Goal: Task Accomplishment & Management: Complete application form

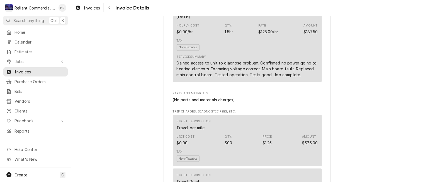
scroll to position [347, 0]
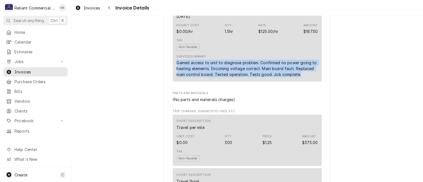
drag, startPoint x: 174, startPoint y: 79, endPoint x: 303, endPoint y: 94, distance: 130.1
click at [303, 77] on div "Gained access to unit to diagnose problem. Confirmed no power going to heating …" at bounding box center [247, 69] width 141 height 18
copy div "Gained access to unit to diagnose problem. Confirmed no power going to heating …"
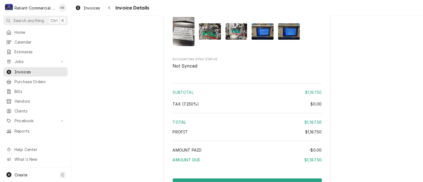
scroll to position [743, 0]
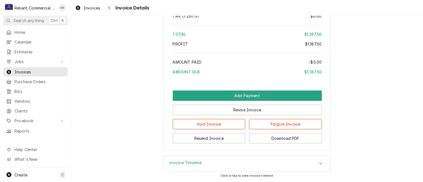
click at [318, 170] on div "Invoice Timeline" at bounding box center [247, 163] width 166 height 16
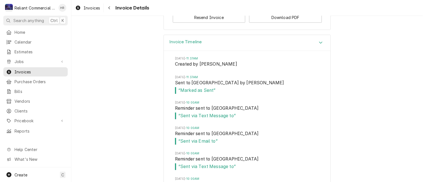
scroll to position [847, 0]
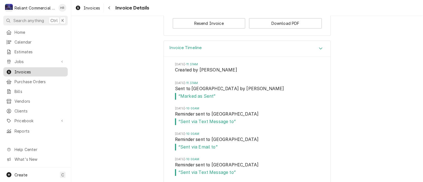
click at [23, 69] on span "Invoices" at bounding box center [39, 72] width 50 height 6
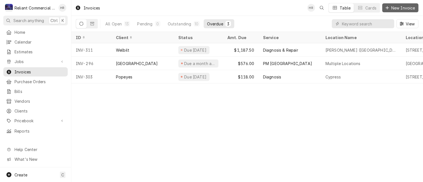
click at [397, 5] on span "New Invoice" at bounding box center [403, 8] width 26 height 6
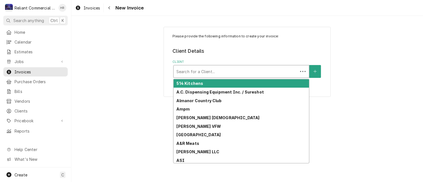
click at [256, 69] on div "Client" at bounding box center [235, 71] width 119 height 10
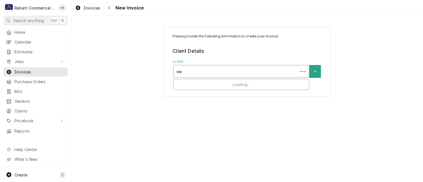
type input "wel"
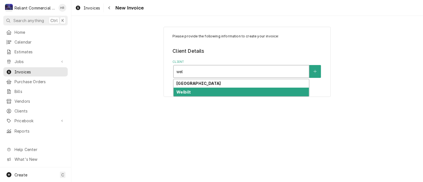
click at [214, 91] on div "Welbilt" at bounding box center [240, 91] width 135 height 9
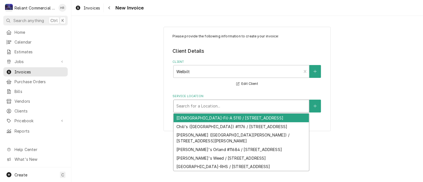
click at [212, 106] on div "Service Location" at bounding box center [241, 106] width 130 height 10
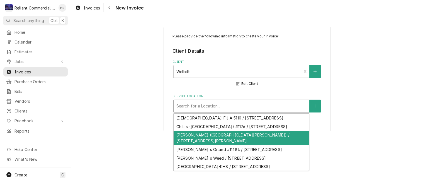
click at [217, 135] on div "[PERSON_NAME] ([GEOGRAPHIC_DATA][PERSON_NAME]) / [STREET_ADDRESS][PERSON_NAME]" at bounding box center [240, 138] width 135 height 14
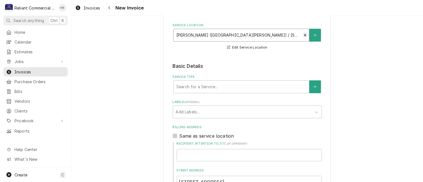
scroll to position [71, 0]
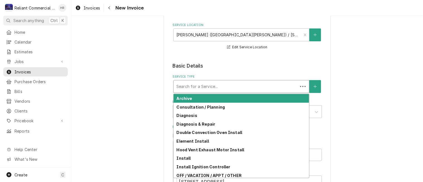
click at [239, 87] on div "Service Type" at bounding box center [235, 86] width 119 height 10
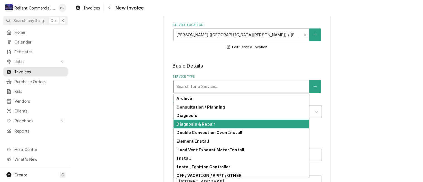
click at [217, 124] on div "Diagnosis & Repair" at bounding box center [240, 123] width 135 height 9
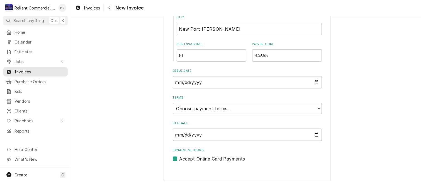
scroll to position [289, 0]
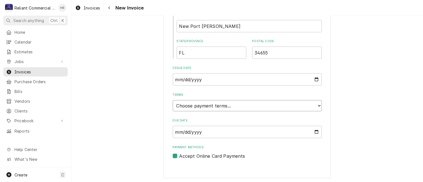
click at [233, 104] on select "Choose payment terms... Same Day Net 7 Net 14 Net 21 Net 30 Net 45 Net 60 Net 90" at bounding box center [247, 105] width 149 height 11
click at [227, 77] on input "2025-08-29" at bounding box center [247, 79] width 149 height 12
click at [314, 79] on input "2025-08-29" at bounding box center [247, 79] width 149 height 12
type input "2025-07-24"
click at [259, 106] on select "Choose payment terms... Same Day Net 7 Net 14 Net 21 Net 30 Net 45 Net 60 Net 90" at bounding box center [247, 105] width 149 height 11
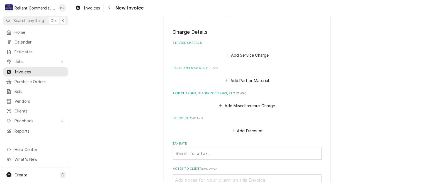
scroll to position [431, 0]
click at [243, 105] on button "Add Miscellaneous Charge" at bounding box center [247, 106] width 58 height 8
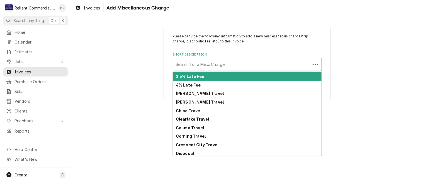
click at [224, 63] on div "Short Description" at bounding box center [242, 64] width 132 height 10
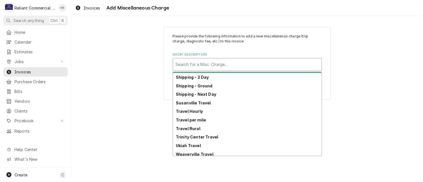
scroll to position [232, 0]
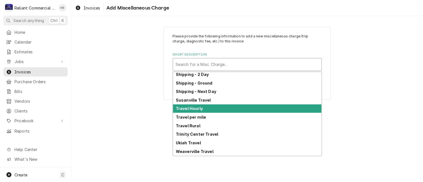
click at [232, 109] on div "Travel Hourly" at bounding box center [247, 108] width 148 height 9
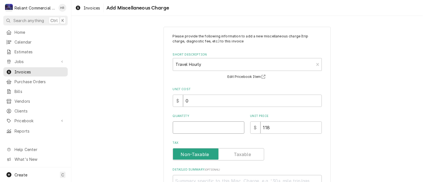
click at [205, 129] on input "Quantity" at bounding box center [209, 127] width 72 height 12
type textarea "x"
type input "7"
click at [286, 127] on input "118" at bounding box center [290, 127] width 61 height 12
type textarea "x"
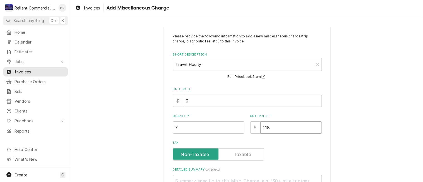
type input "11"
type textarea "x"
type input "1"
type textarea "x"
type input "12"
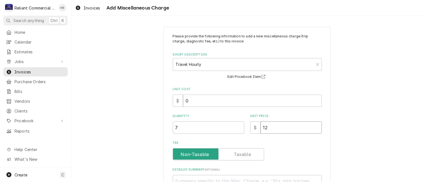
type textarea "x"
type input "125"
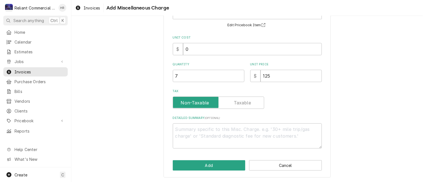
click at [229, 159] on div "Please provide the following information to add a new miscellaneous charge (tri…" at bounding box center [246, 76] width 167 height 202
click at [221, 163] on button "Add" at bounding box center [209, 165] width 73 height 10
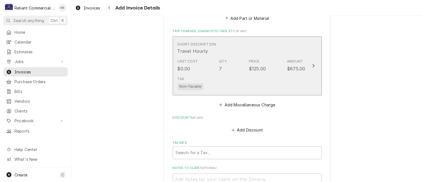
scroll to position [494, 0]
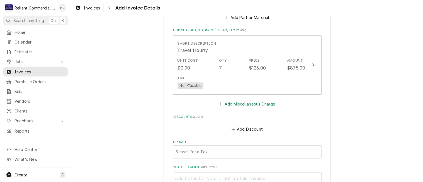
click at [250, 100] on button "Add Miscellaneous Charge" at bounding box center [247, 104] width 58 height 8
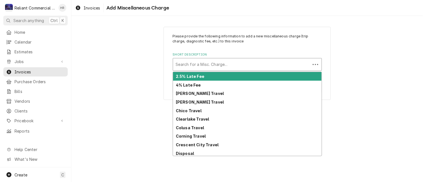
click at [223, 63] on div "Short Description" at bounding box center [242, 64] width 132 height 10
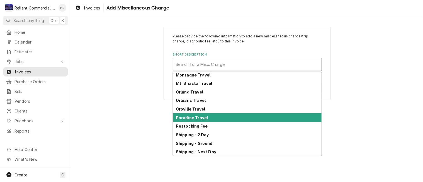
scroll to position [257, 0]
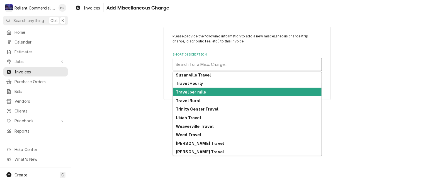
click at [207, 92] on div "Travel per mile" at bounding box center [247, 91] width 148 height 9
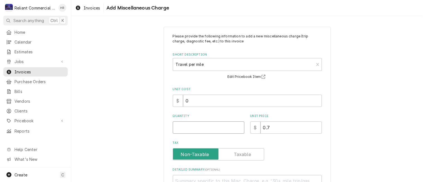
click at [210, 123] on input "Quantity" at bounding box center [209, 127] width 72 height 12
type textarea "x"
type input "2"
type textarea "x"
type input "24"
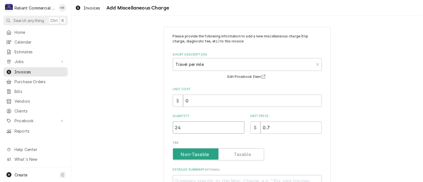
type textarea "x"
type input "240"
click at [281, 129] on input "0.7" at bounding box center [290, 127] width 61 height 12
type textarea "x"
type input "0"
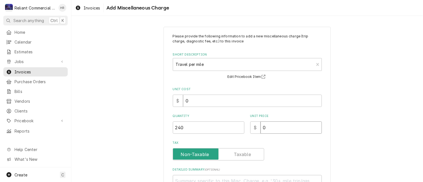
type textarea "x"
type input "2"
type textarea "x"
type input "25"
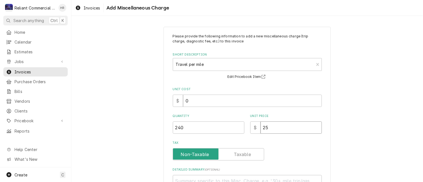
type textarea "x"
type input "2"
type textarea "x"
type input ".2"
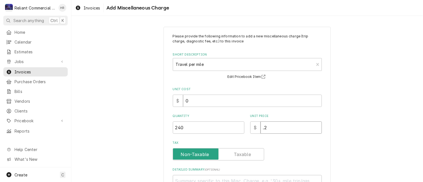
type textarea "x"
type input ".25"
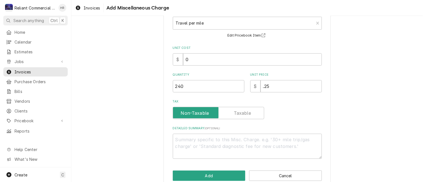
scroll to position [42, 0]
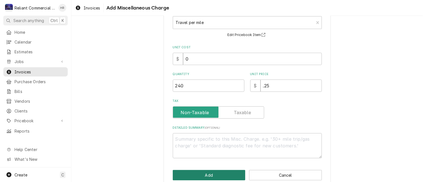
click at [220, 177] on button "Add" at bounding box center [209, 175] width 73 height 10
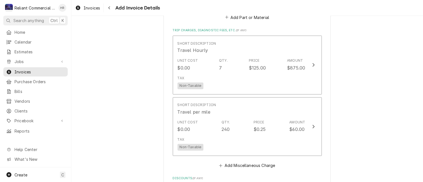
scroll to position [487, 0]
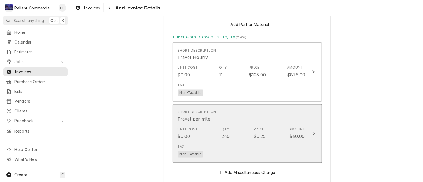
click at [271, 117] on div "Short Description Travel per mile" at bounding box center [241, 115] width 128 height 17
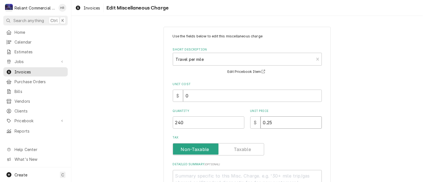
click at [278, 125] on input "0.25" at bounding box center [290, 122] width 61 height 12
type textarea "x"
type input "0.2"
type textarea "x"
type input "0"
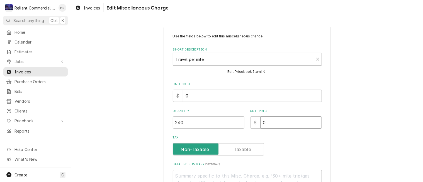
type textarea "x"
type input "1"
type textarea "x"
type input "1.2"
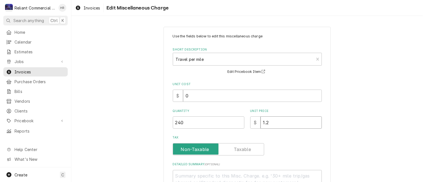
type textarea "x"
type input "1.25"
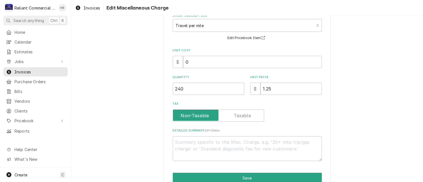
scroll to position [60, 0]
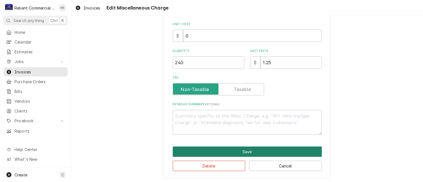
click at [249, 150] on button "Save" at bounding box center [247, 151] width 149 height 10
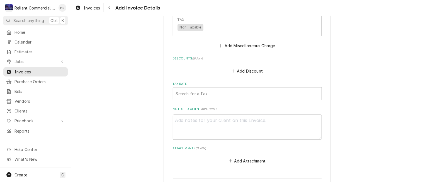
scroll to position [614, 0]
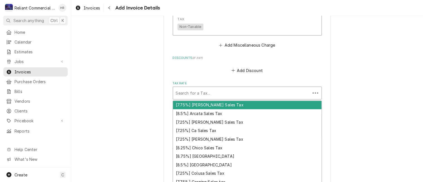
click at [245, 96] on div "Tax Rate" at bounding box center [242, 93] width 132 height 10
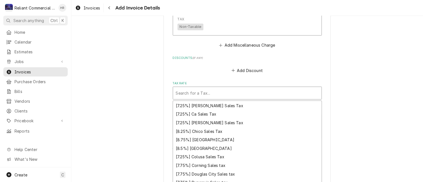
scroll to position [16, 0]
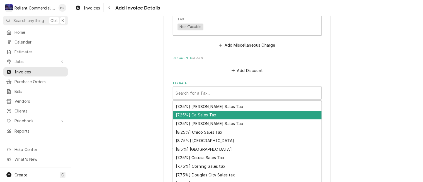
click at [210, 111] on div "[7.25%] Ca Sales Tax" at bounding box center [247, 115] width 148 height 9
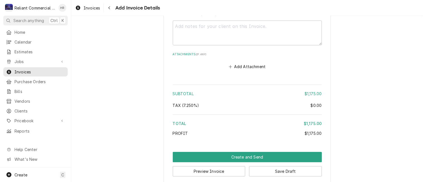
scroll to position [722, 0]
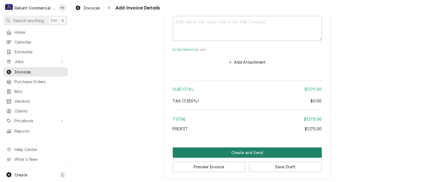
click at [254, 151] on button "Create and Send" at bounding box center [247, 152] width 149 height 10
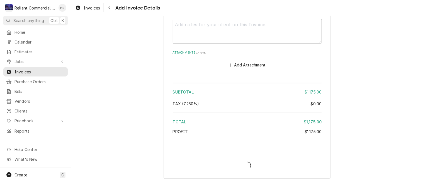
type textarea "x"
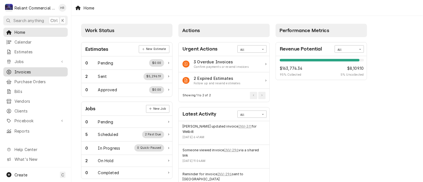
click at [26, 69] on span "Invoices" at bounding box center [39, 72] width 50 height 6
click at [28, 69] on span "Invoices" at bounding box center [39, 72] width 50 height 6
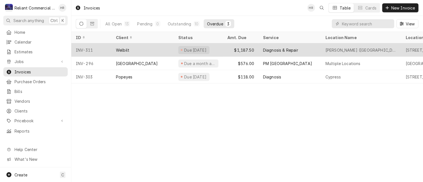
click at [161, 47] on div "Welbilt" at bounding box center [142, 49] width 62 height 13
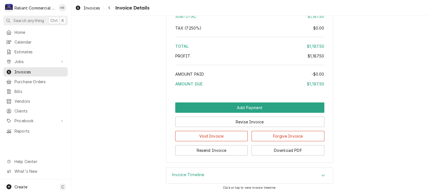
scroll to position [731, 0]
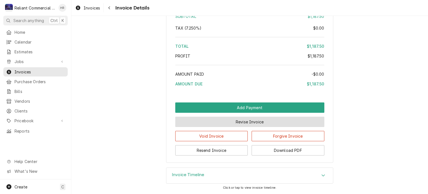
click at [263, 122] on button "Revise Invoice" at bounding box center [249, 121] width 149 height 10
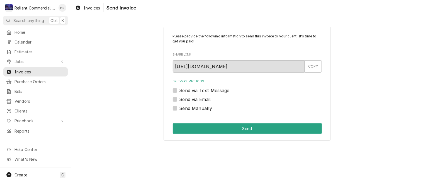
click at [179, 107] on label "Send Manually" at bounding box center [195, 108] width 33 height 7
click at [179, 107] on input "Send Manually" at bounding box center [253, 111] width 149 height 12
checkbox input "true"
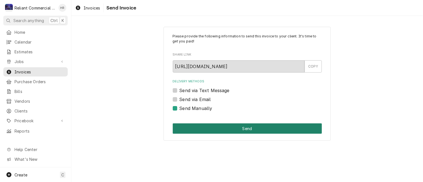
click at [280, 131] on button "Send" at bounding box center [247, 128] width 149 height 10
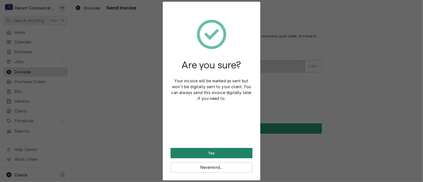
click at [225, 151] on button "Yes" at bounding box center [211, 153] width 82 height 10
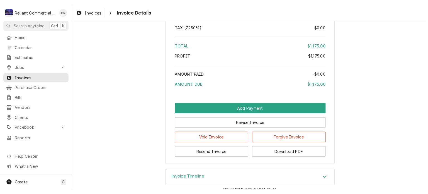
scroll to position [557, 0]
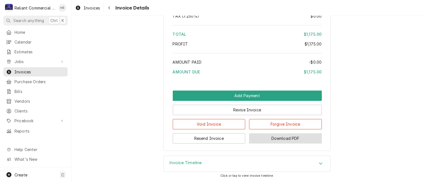
click at [279, 138] on button "Download PDF" at bounding box center [285, 138] width 73 height 10
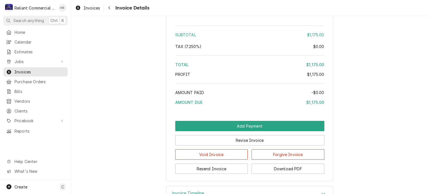
scroll to position [511, 0]
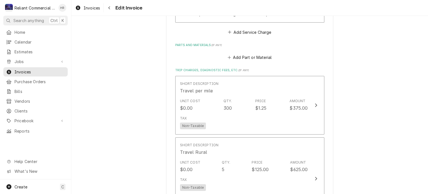
scroll to position [567, 0]
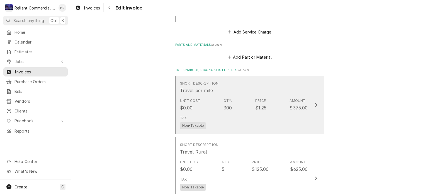
click at [237, 100] on div "Unit Cost $0.00 Qty. 300 Price $1.25 Amount $375.00" at bounding box center [244, 104] width 128 height 17
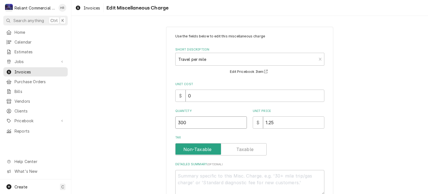
click at [189, 125] on input "300" at bounding box center [211, 122] width 72 height 12
type textarea "x"
type input "30"
type textarea "x"
type input "3"
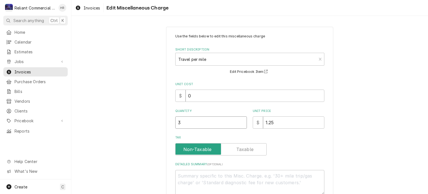
type textarea "x"
type input "1"
type textarea "x"
type input "10"
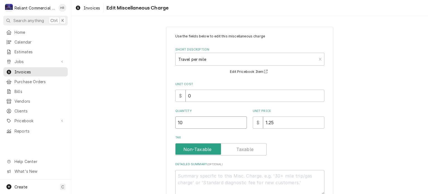
type textarea "x"
type input "100"
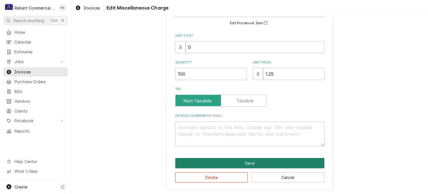
click at [255, 163] on button "Save" at bounding box center [249, 163] width 149 height 10
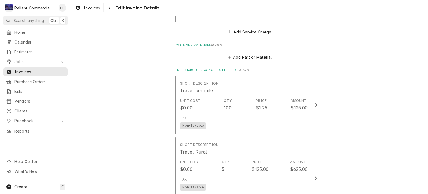
scroll to position [560, 0]
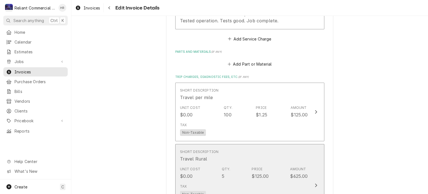
click at [247, 164] on div "Unit Cost $0.00 Qty. 5 Price $125.00 Amount $625.00" at bounding box center [244, 172] width 128 height 17
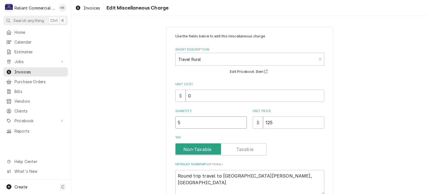
click at [190, 119] on input "5" at bounding box center [211, 122] width 72 height 12
type textarea "x"
type input "2"
click at [308, 150] on div "Tax" at bounding box center [249, 149] width 149 height 12
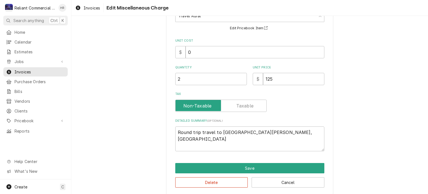
scroll to position [48, 0]
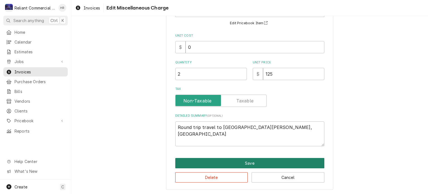
click at [256, 163] on button "Save" at bounding box center [249, 163] width 149 height 10
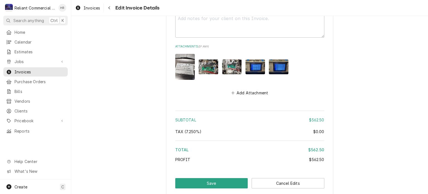
scroll to position [885, 0]
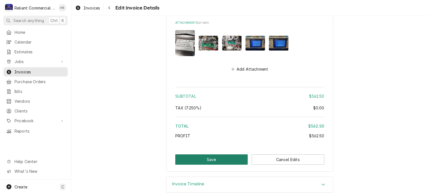
click at [224, 154] on button "Save" at bounding box center [211, 159] width 73 height 10
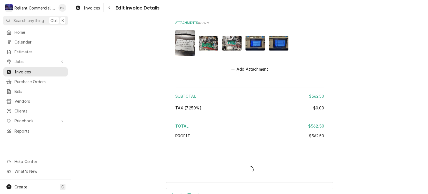
type textarea "x"
